Goal: Use online tool/utility: Utilize a website feature to perform a specific function

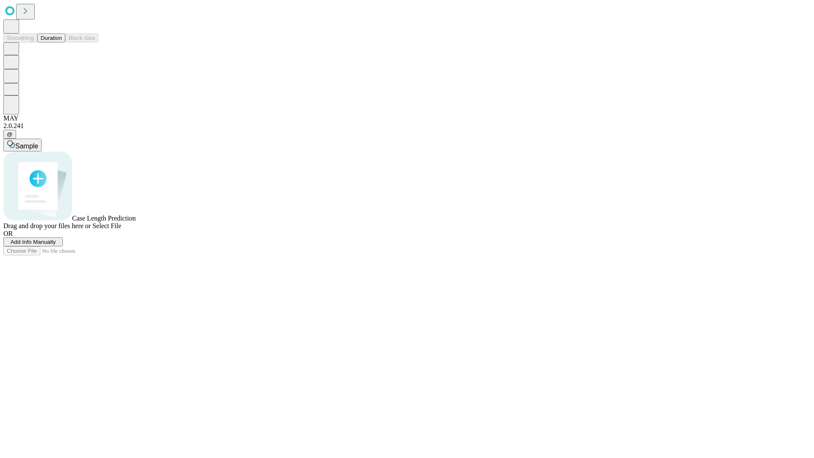
click at [62, 42] on button "Duration" at bounding box center [51, 37] width 28 height 9
click at [38, 142] on span "Sample" at bounding box center [26, 145] width 23 height 7
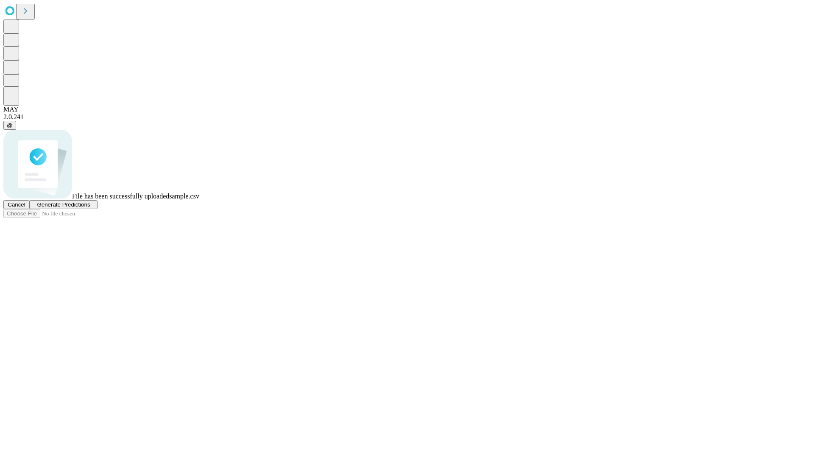
click at [90, 208] on span "Generate Predictions" at bounding box center [63, 204] width 53 height 6
